Goal: Transaction & Acquisition: Purchase product/service

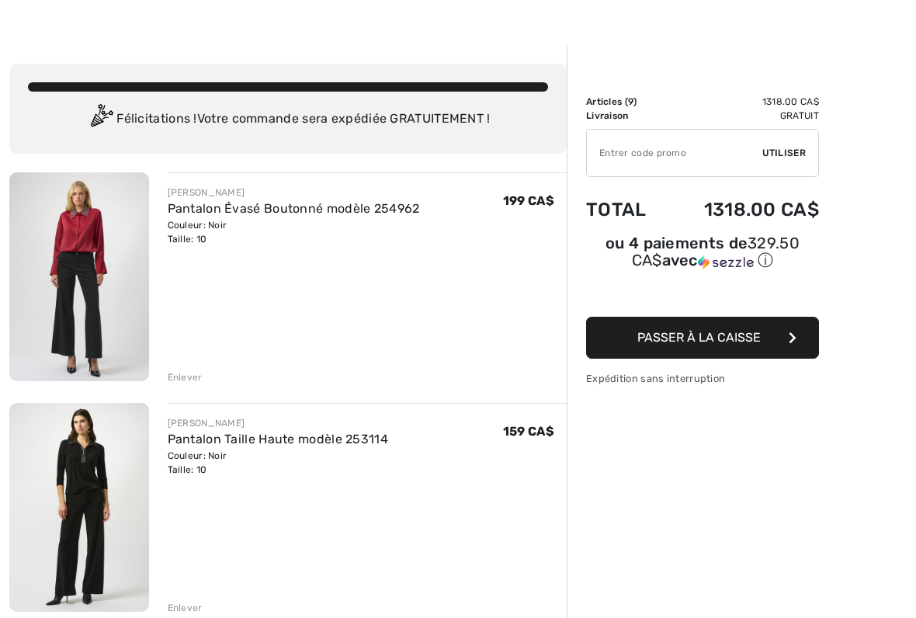
scroll to position [32, 0]
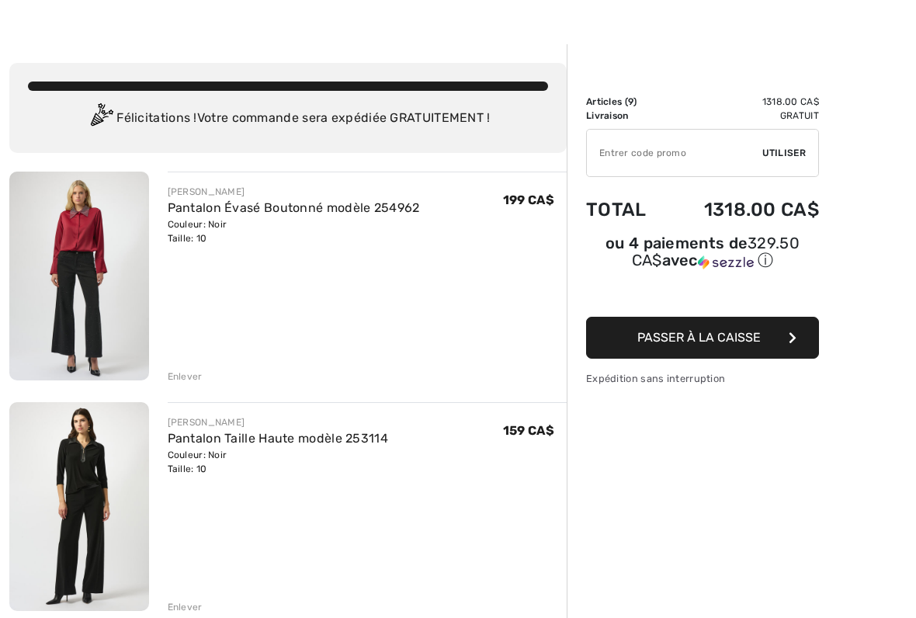
click at [212, 202] on link "Pantalon Évasé Boutonné modèle 254962" at bounding box center [294, 207] width 252 height 15
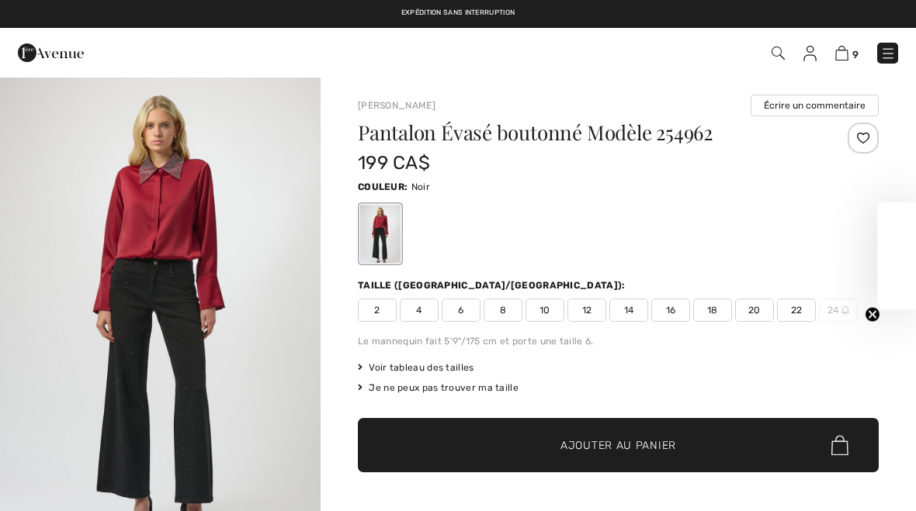
checkbox input "true"
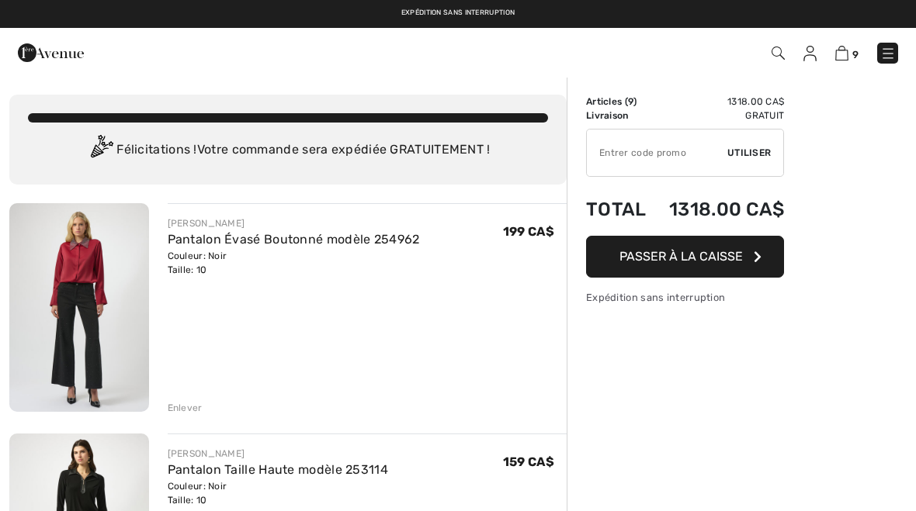
scroll to position [75, 0]
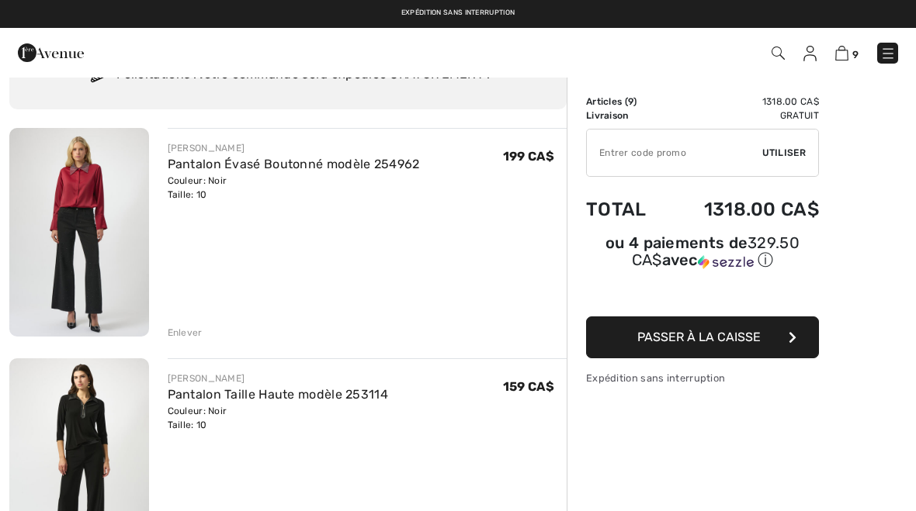
click at [183, 338] on div "Enlever" at bounding box center [185, 333] width 35 height 14
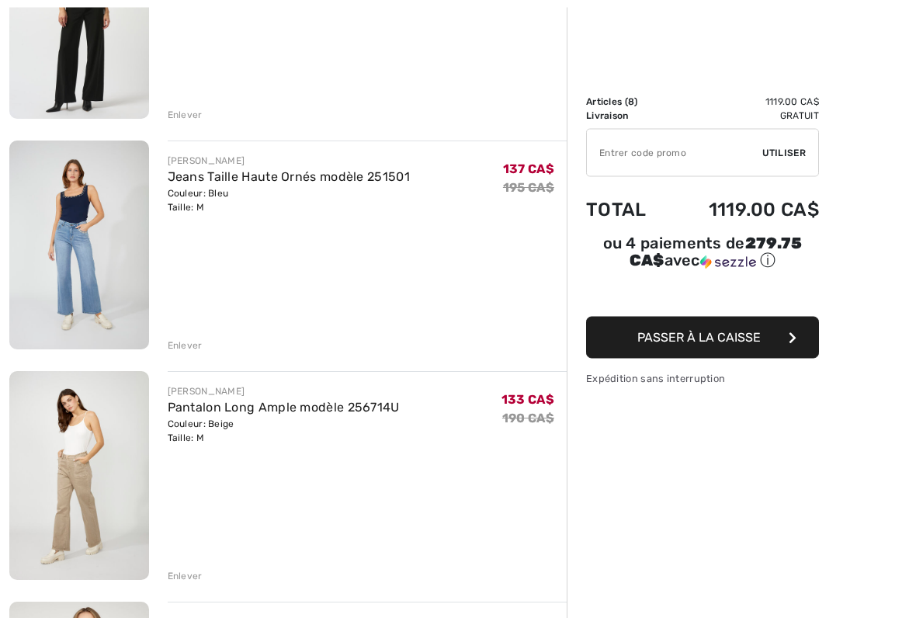
scroll to position [295, 0]
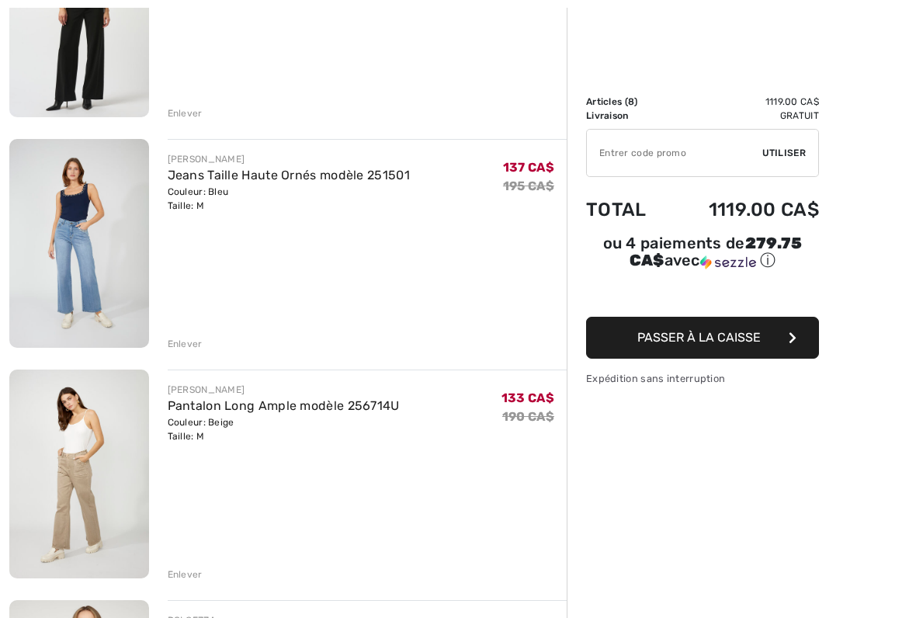
click at [183, 511] on div "Enlever" at bounding box center [185, 574] width 35 height 14
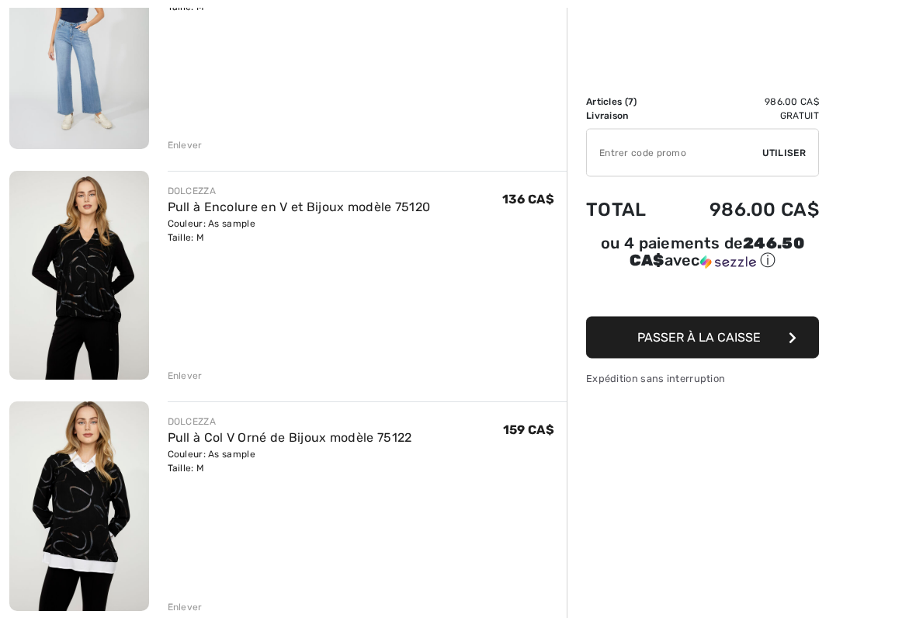
scroll to position [494, 0]
click at [178, 379] on div "Enlever" at bounding box center [185, 375] width 35 height 14
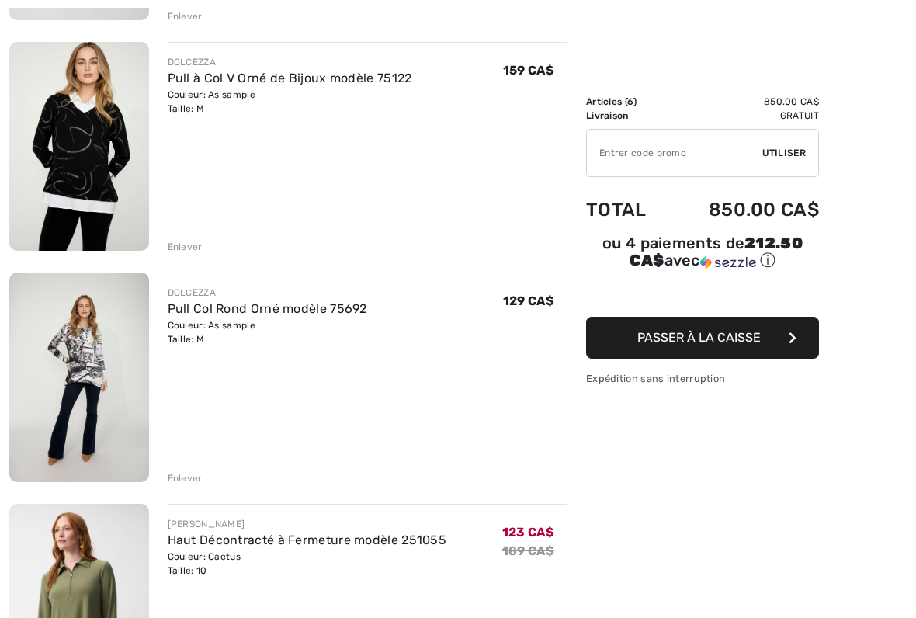
scroll to position [632, 0]
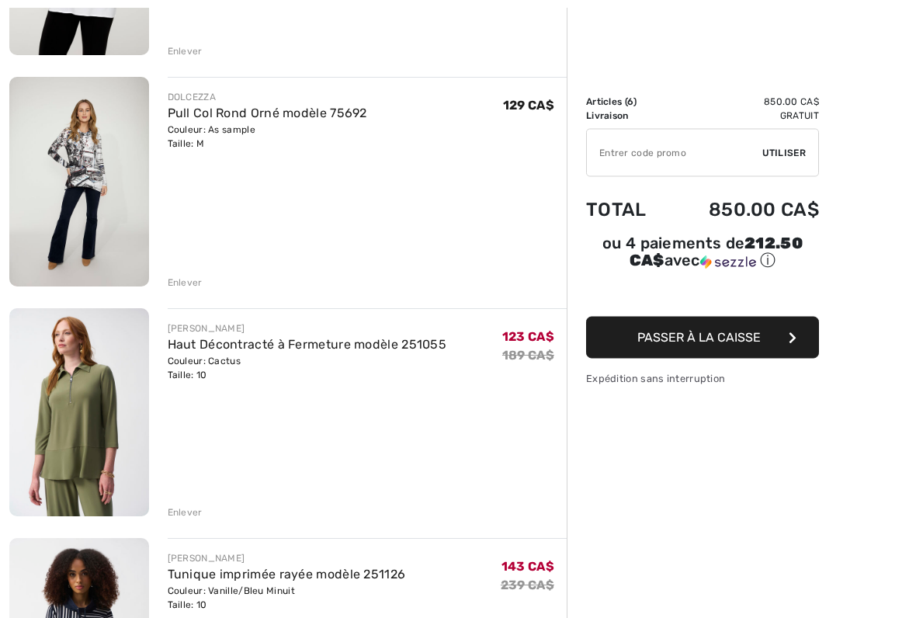
click at [173, 511] on div "Enlever" at bounding box center [185, 513] width 35 height 14
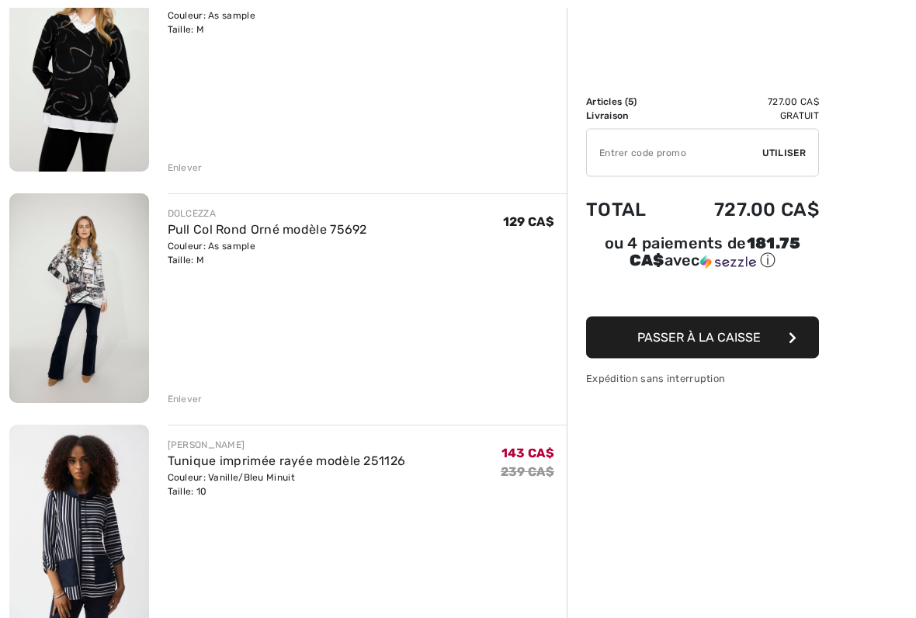
scroll to position [701, 0]
click at [176, 403] on div "Enlever" at bounding box center [185, 399] width 35 height 14
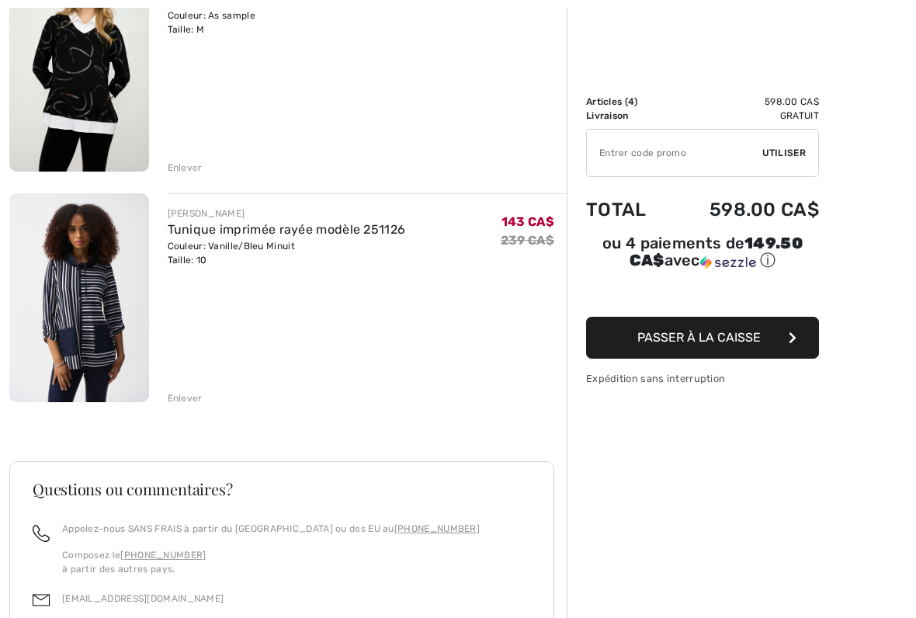
click at [766, 334] on button "Passer à la caisse" at bounding box center [702, 338] width 233 height 42
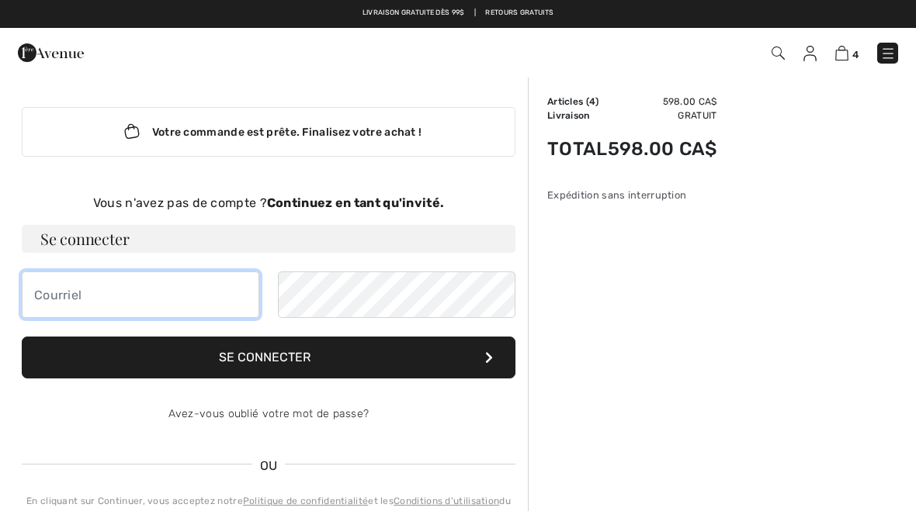
click at [81, 294] on input "email" at bounding box center [140, 295] width 237 height 47
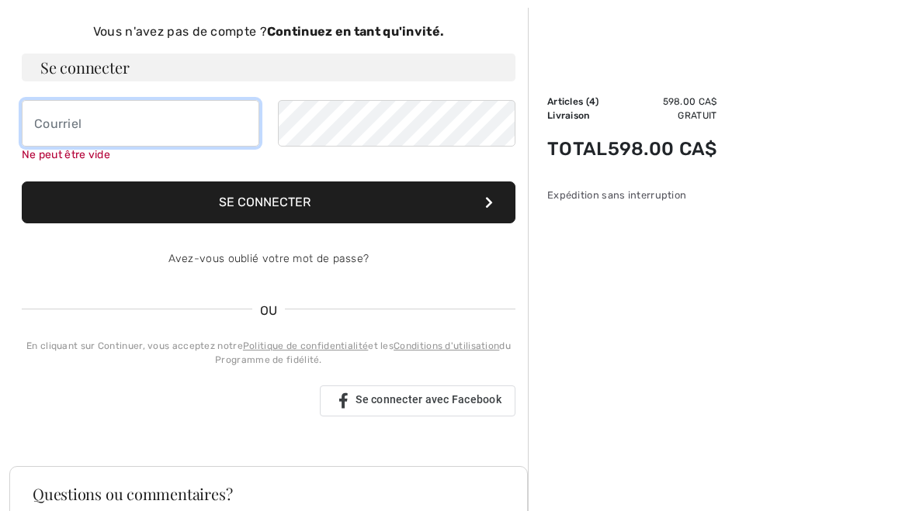
click at [61, 122] on input "email" at bounding box center [140, 123] width 237 height 47
type input "sitomon@sympatico.ca"
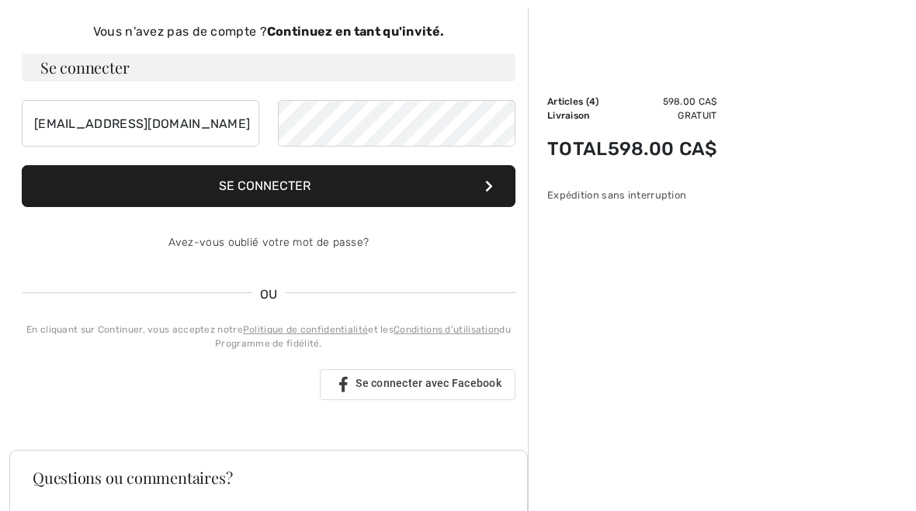
click at [484, 191] on button "Se connecter" at bounding box center [269, 186] width 494 height 42
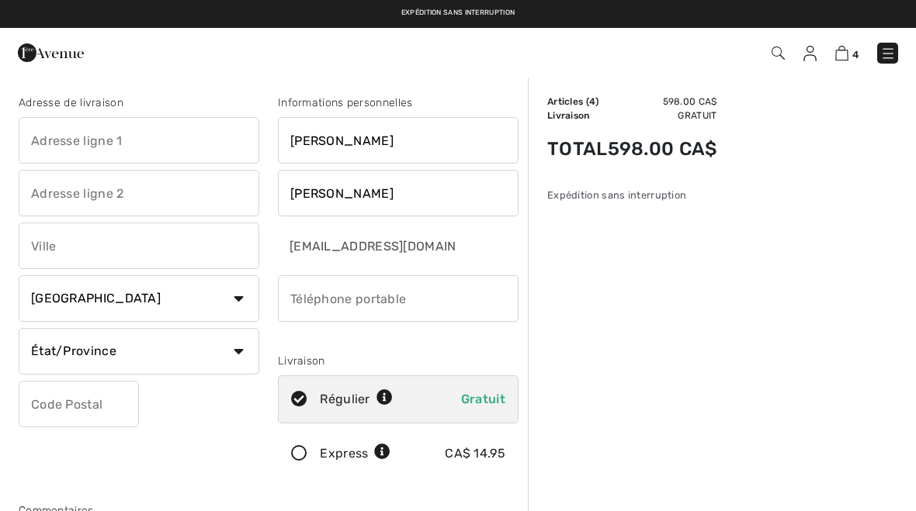
checkbox input "true"
click at [73, 133] on input "text" at bounding box center [139, 140] width 241 height 47
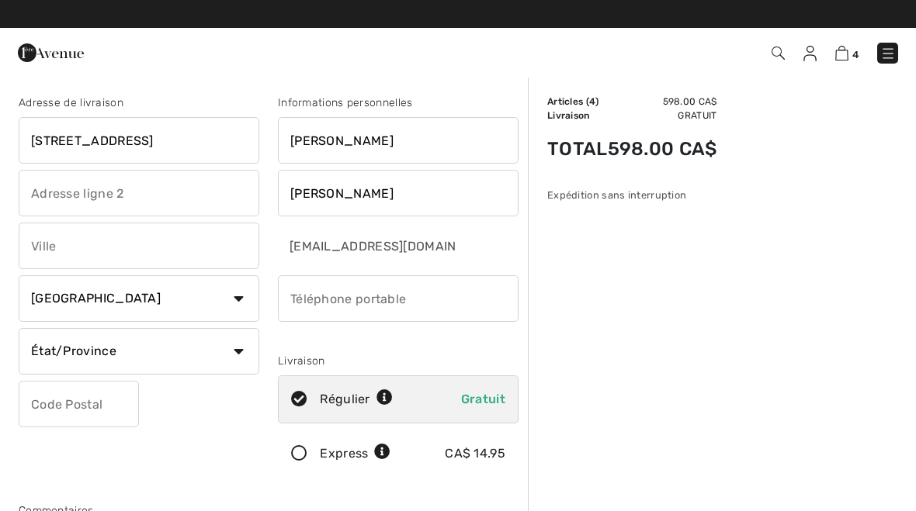
type input "42 rue de l'érablière ouest"
click at [175, 251] on input "text" at bounding box center [139, 246] width 241 height 47
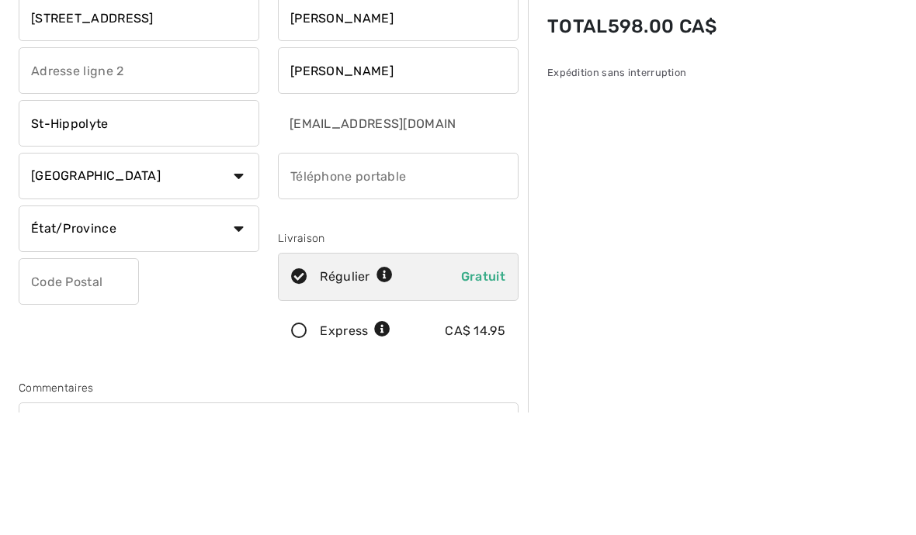
type input "St-Hippolyte"
click at [425, 275] on input "phone" at bounding box center [398, 298] width 241 height 47
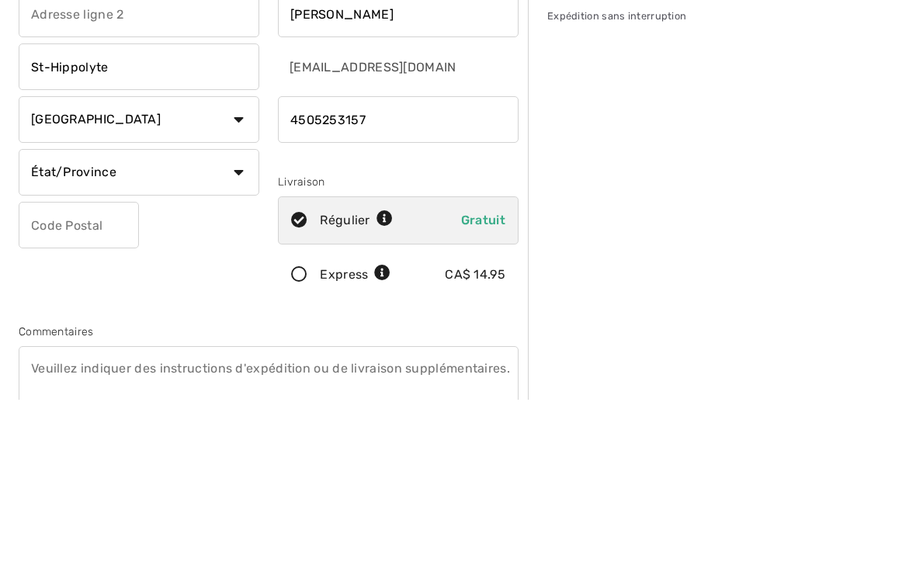
type input "4505253157"
click at [227, 328] on select "État/Province Alberta Colombie-Britannique Ile-du-Prince-Edward Manitoba Nouvea…" at bounding box center [139, 351] width 241 height 47
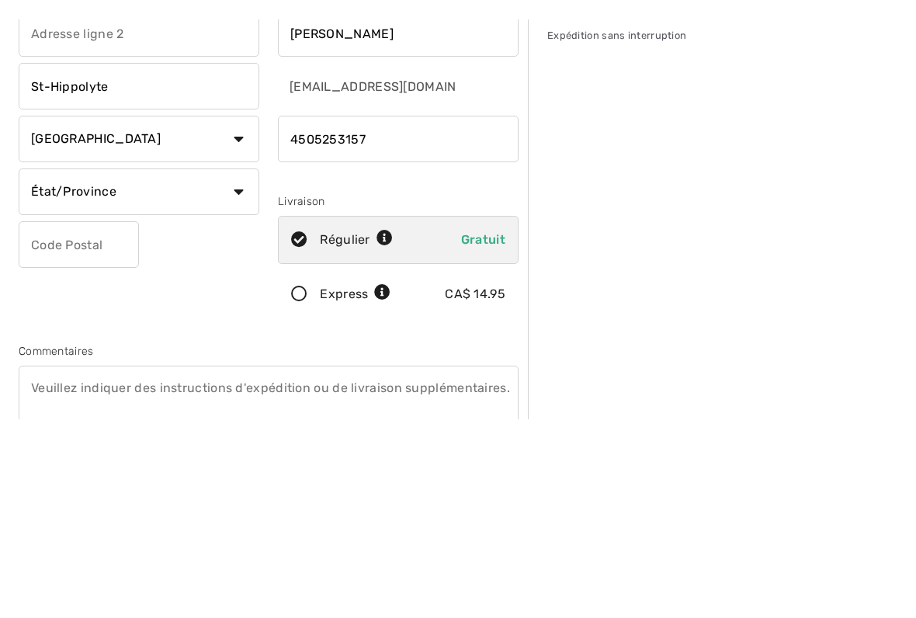
scroll to position [179, 0]
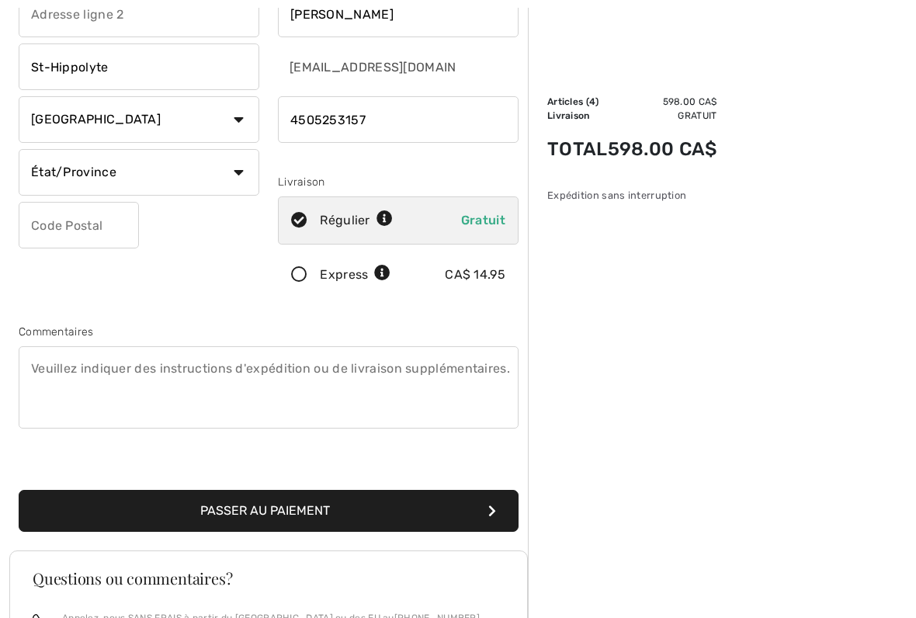
select select "QC"
click at [101, 228] on input "text" at bounding box center [79, 225] width 120 height 47
type input "J8A1A3"
click at [480, 507] on button "Passer au paiement" at bounding box center [269, 511] width 500 height 42
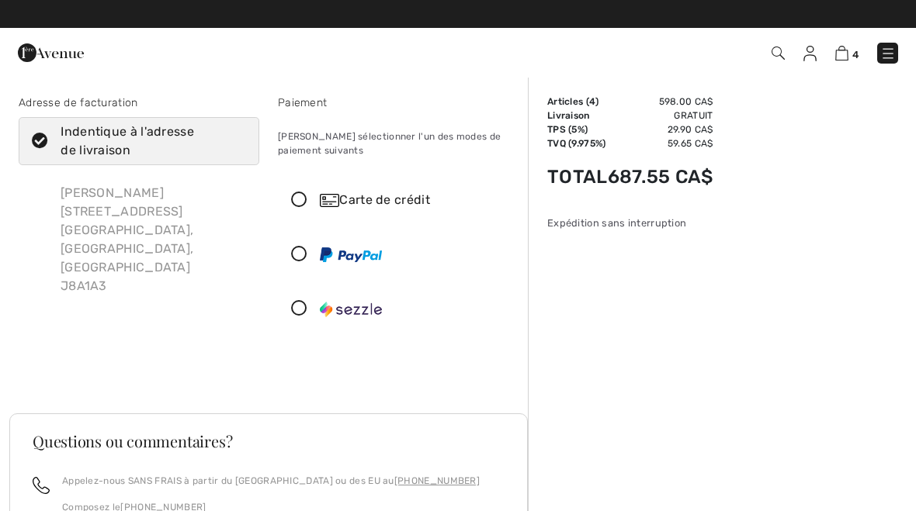
click at [407, 196] on div "Carte de crédit" at bounding box center [414, 200] width 188 height 19
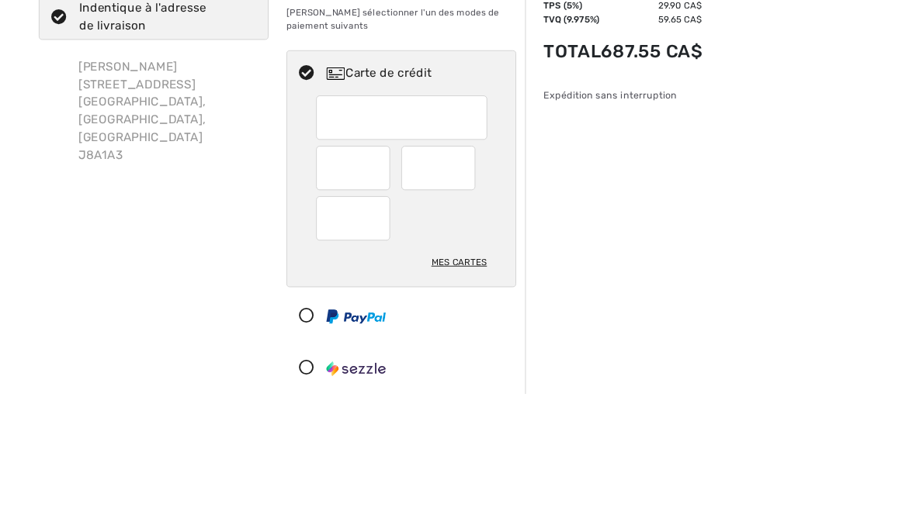
scroll to position [123, 0]
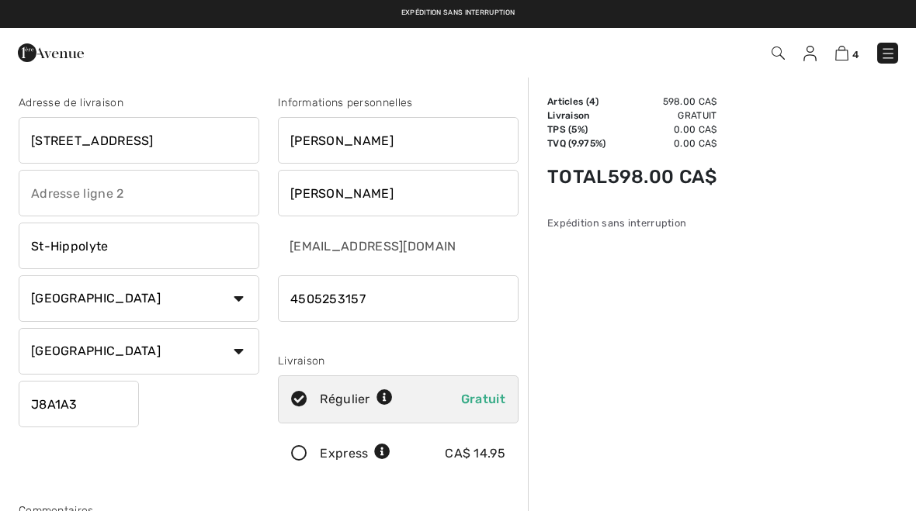
scroll to position [223, 0]
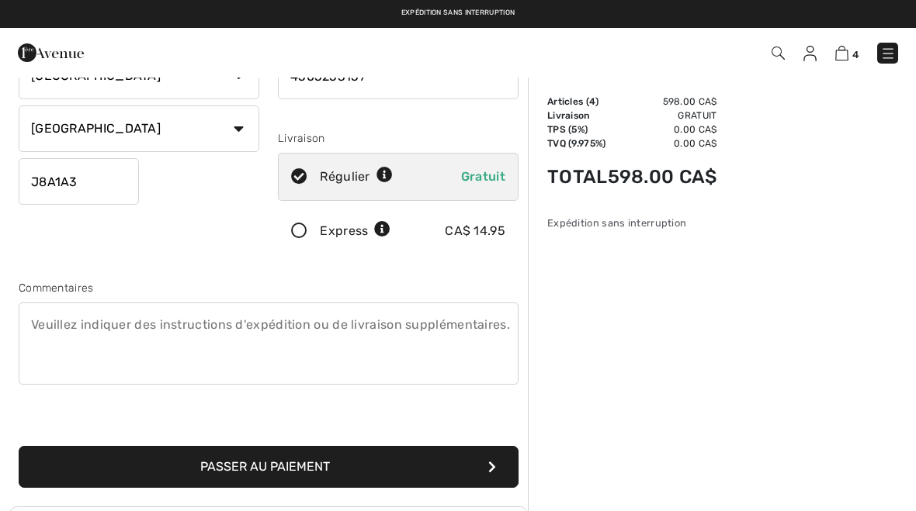
click at [332, 469] on button "Passer au paiement" at bounding box center [269, 467] width 500 height 42
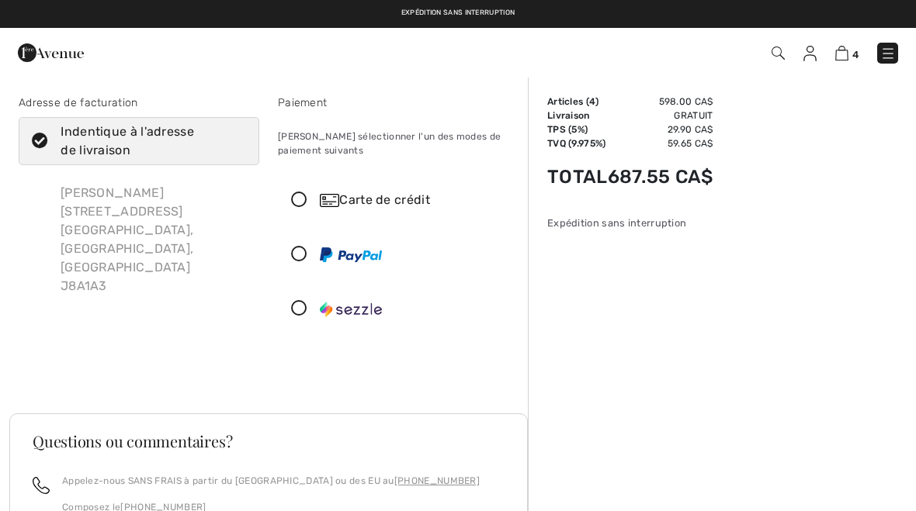
click at [300, 258] on icon at bounding box center [299, 255] width 41 height 16
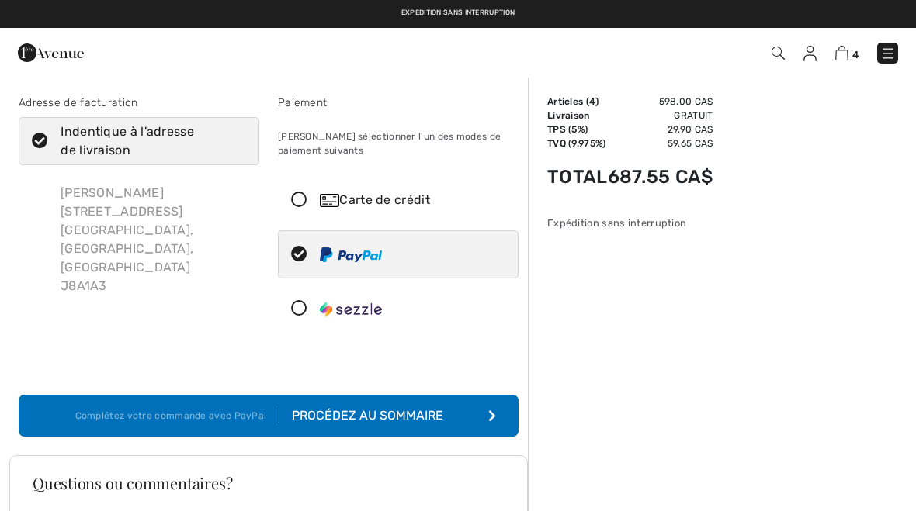
click at [484, 416] on button "Complétez votre commande avec PayPal Procédez au sommaire" at bounding box center [269, 416] width 500 height 42
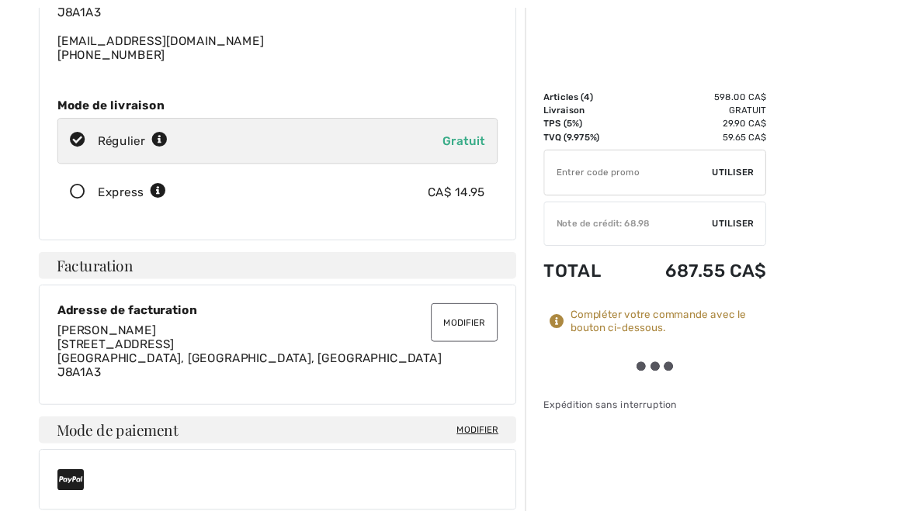
scroll to position [203, 0]
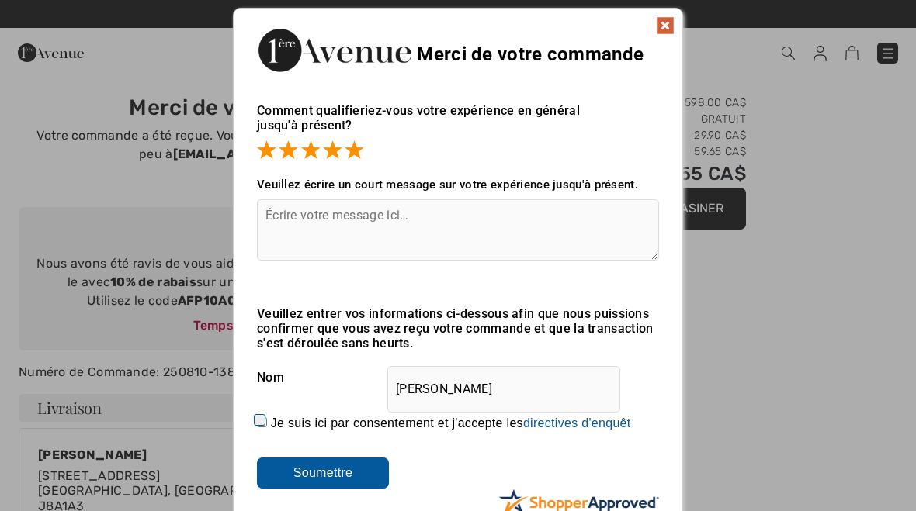
click at [261, 433] on div "Je suis ici par consentement et j'accepte les En soumettant une évaluation, vou…" at bounding box center [458, 423] width 402 height 37
click at [267, 428] on input "Je suis ici par consentement et j'accepte les En soumettant une évaluation, vou…" at bounding box center [262, 422] width 10 height 10
checkbox input "true"
click at [335, 475] on input "Soumettre" at bounding box center [323, 473] width 132 height 31
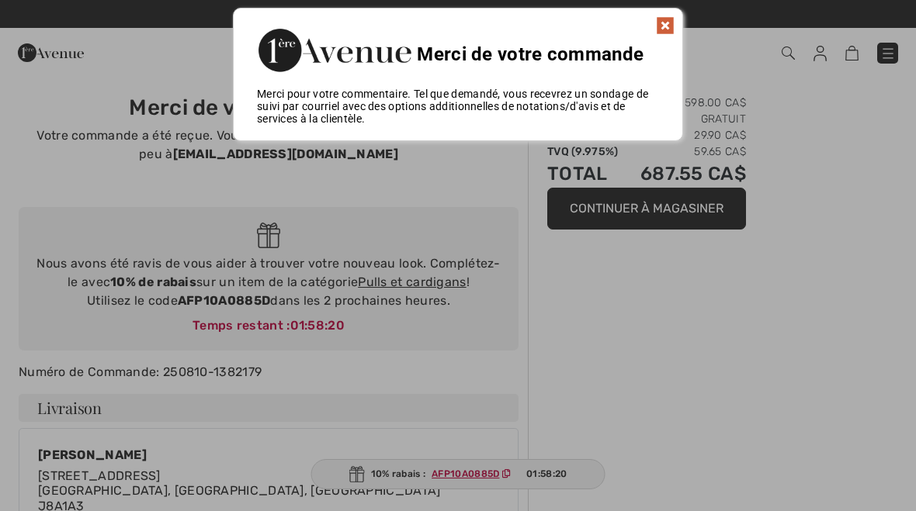
click at [672, 19] on img at bounding box center [665, 25] width 19 height 19
